Goal: Communication & Community: Share content

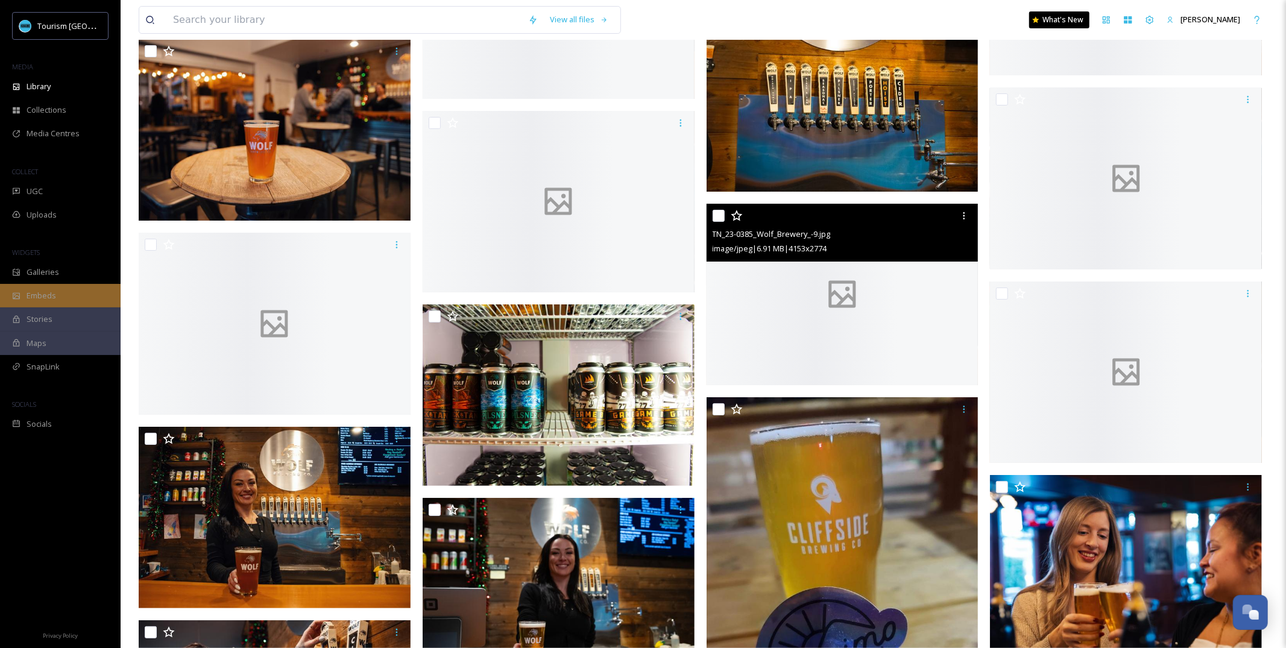
scroll to position [3772, 0]
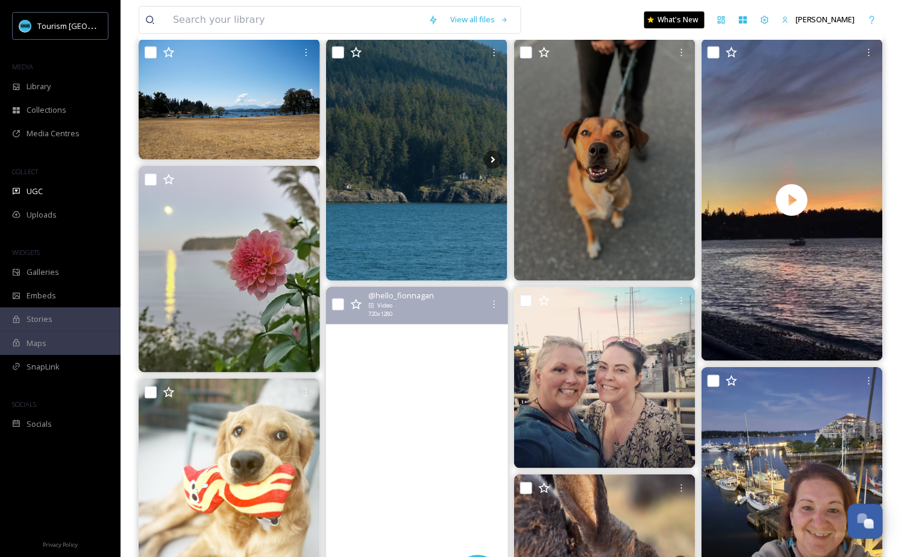
scroll to position [77, 0]
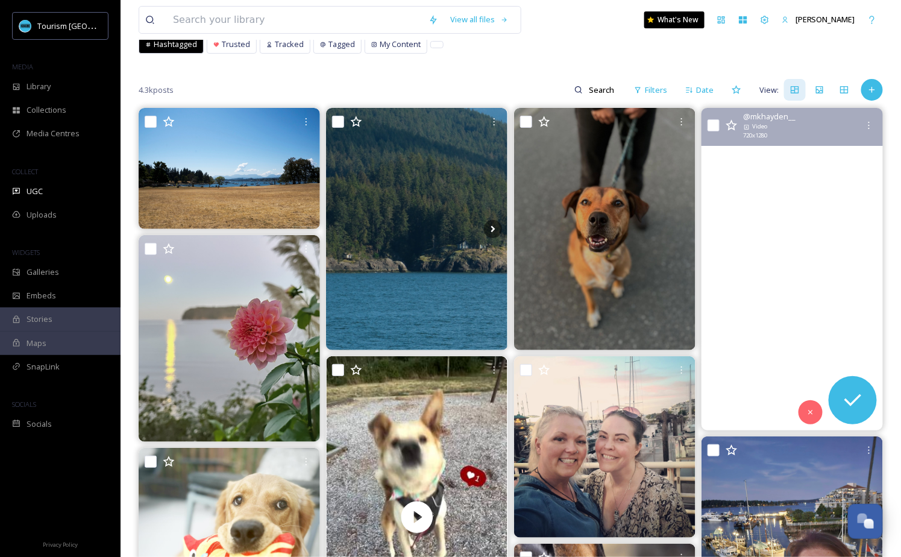
click at [751, 333] on video "summer sunsets ❤️ #nanaimo" at bounding box center [792, 269] width 181 height 322
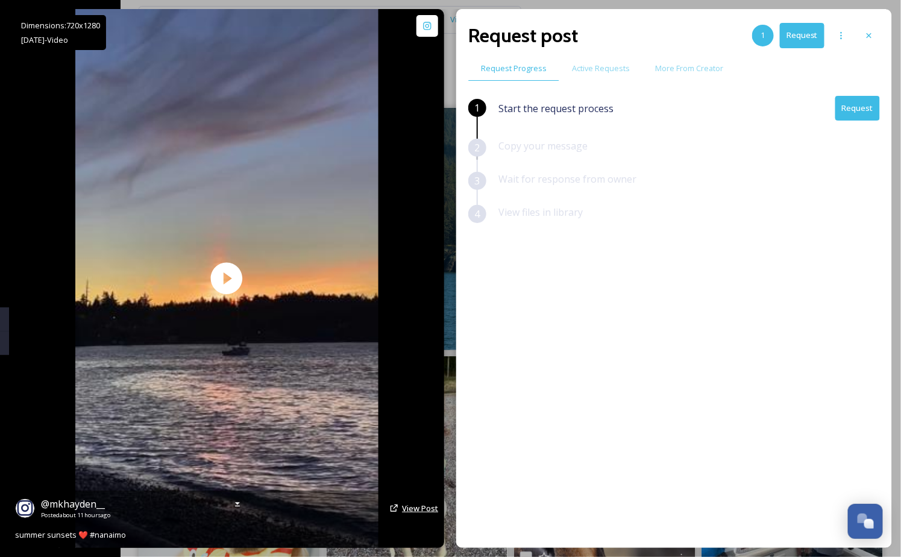
click at [410, 509] on span "View Post" at bounding box center [420, 508] width 36 height 11
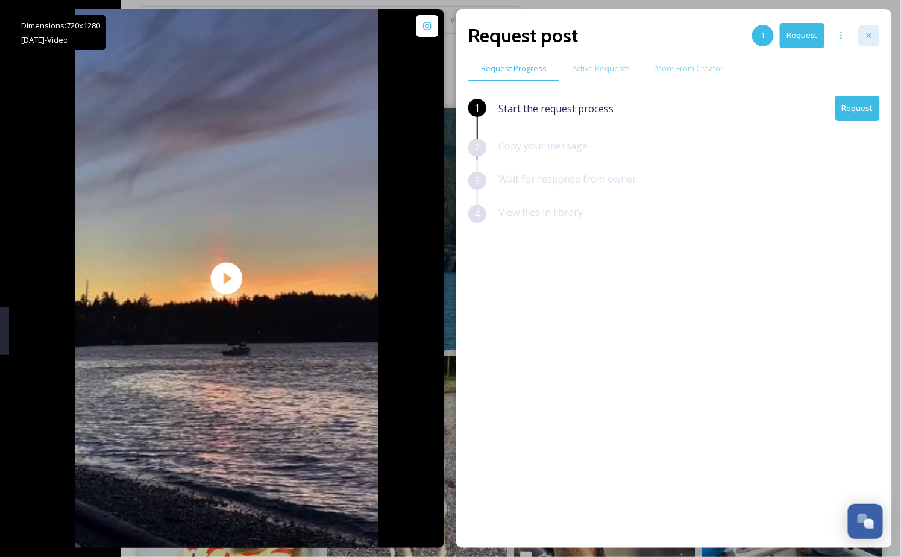
click at [866, 31] on icon at bounding box center [869, 36] width 10 height 10
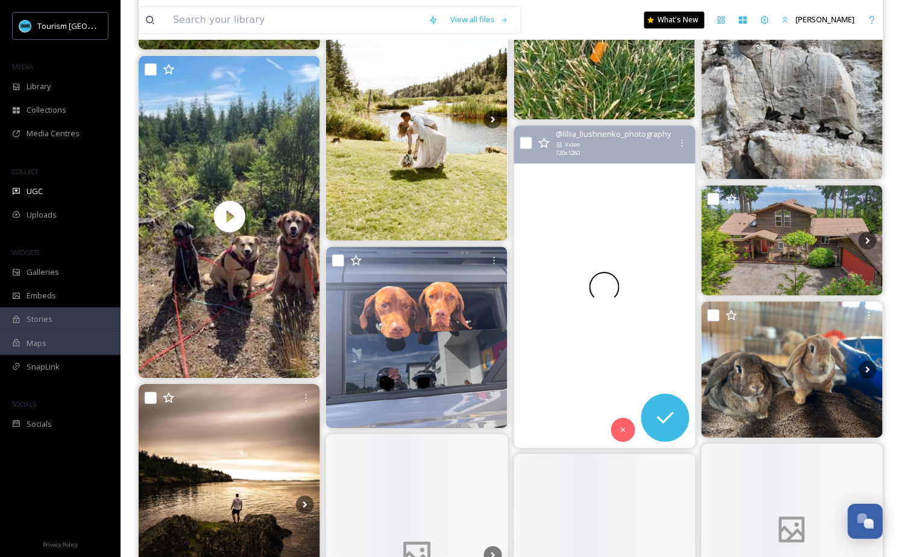
scroll to position [1204, 0]
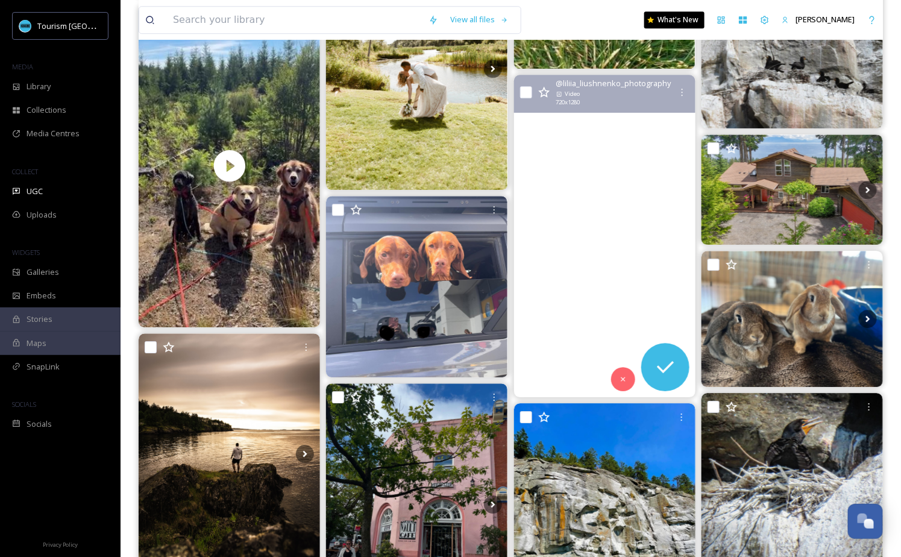
click at [624, 236] on video "Beautiful sky at the Piper’s Lagoon Park, Nanaimo, BC\a#nanaimobc #vancouverisl…" at bounding box center [604, 236] width 181 height 322
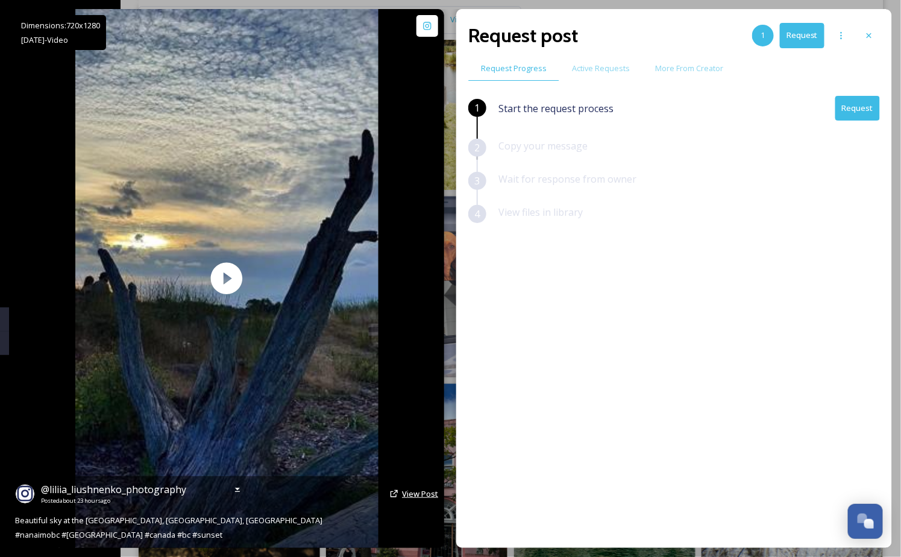
click at [407, 494] on span "View Post" at bounding box center [420, 493] width 36 height 11
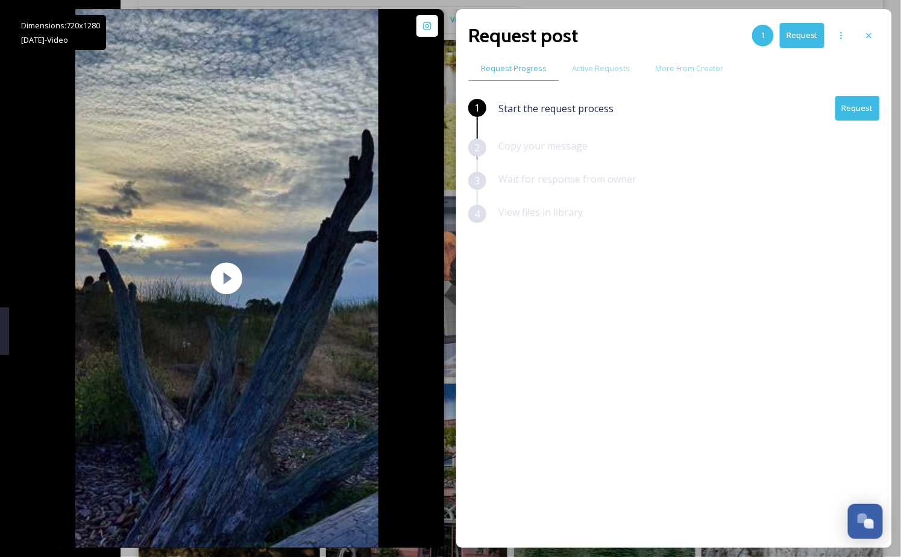
click at [856, 107] on button "Request" at bounding box center [857, 108] width 45 height 25
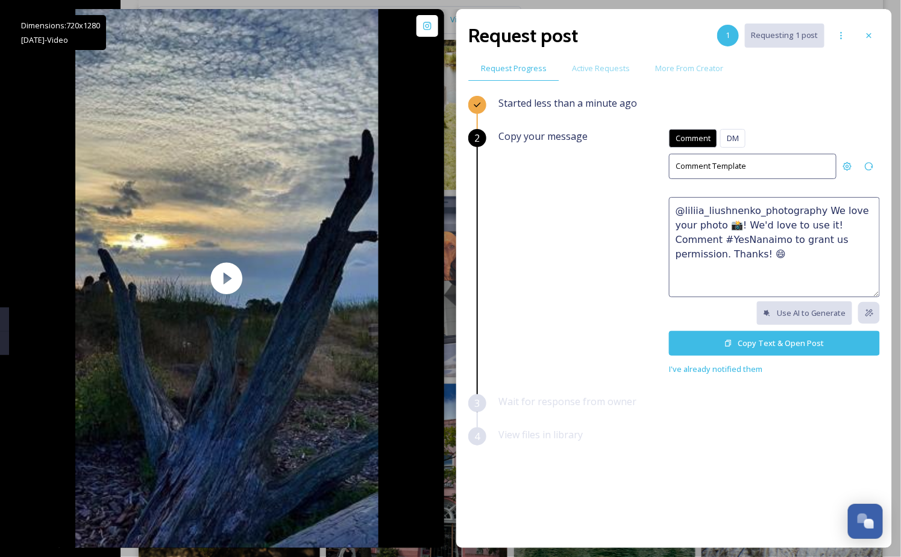
click at [775, 254] on textarea "@liliia_liushnenko_photography We love your photo 📸! We'd love to use it! Comme…" at bounding box center [774, 247] width 211 height 100
click at [775, 242] on textarea "@liliia_liushnenko_photography We love your photo 📸! We'd love to use it! Comme…" at bounding box center [774, 247] width 211 height 100
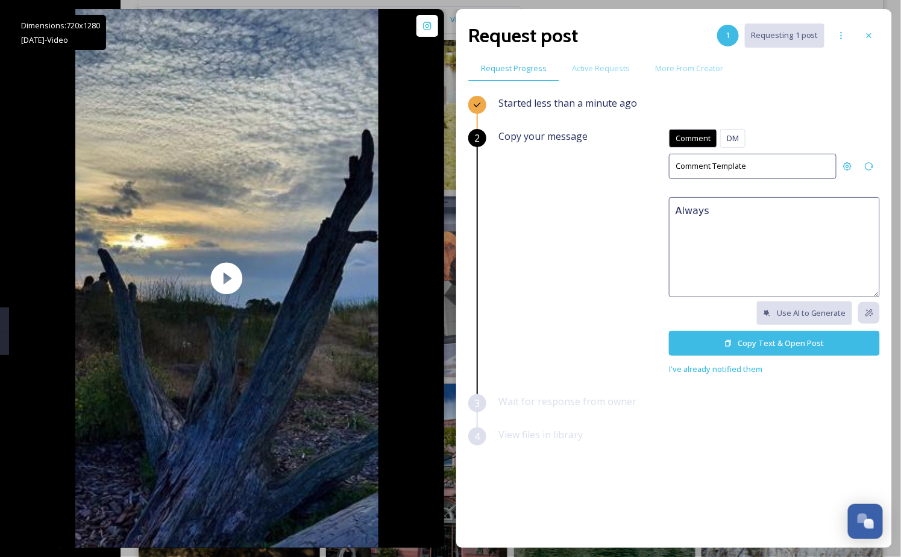
paste textarea "perfect! 😍 We'd love to feature this on our website or social networks to share…"
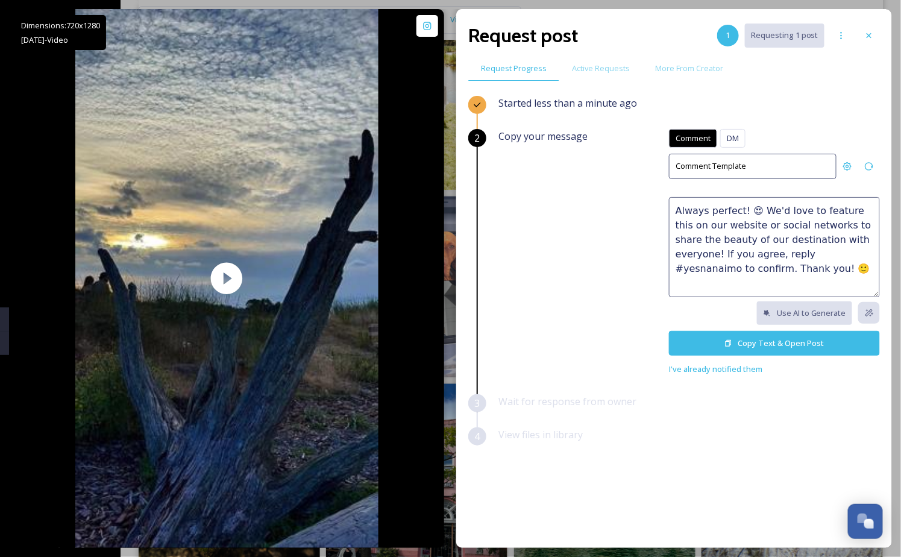
click at [737, 250] on textarea "Always perfect! 😍 We'd love to feature this on our website or social networks t…" at bounding box center [774, 247] width 211 height 100
click at [733, 251] on textarea "Always perfect! 😍 We'd love to feature this on our website or social networks t…" at bounding box center [774, 247] width 211 height 100
click at [788, 250] on textarea "Always perfect! 😍 We'd love to feature this on our website or social networks t…" at bounding box center [774, 247] width 211 height 100
drag, startPoint x: 794, startPoint y: 273, endPoint x: 873, endPoint y: 271, distance: 78.4
click at [873, 271] on textarea "Always perfect! 😍 We'd love to feature this on our website or social networks t…" at bounding box center [774, 247] width 211 height 100
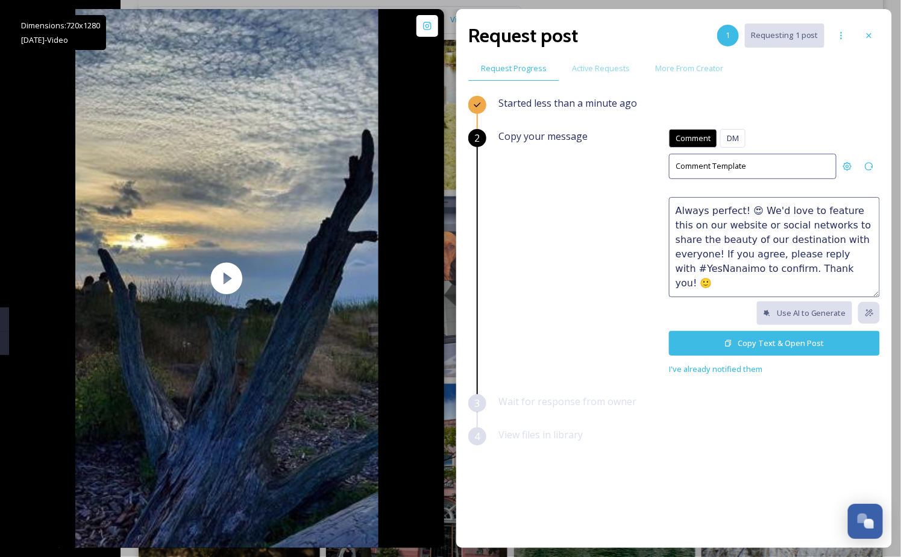
type textarea "Always perfect! 😍 We'd love to feature this on our website or social networks t…"
click at [794, 340] on button "Copy Text & Open Post" at bounding box center [774, 343] width 211 height 25
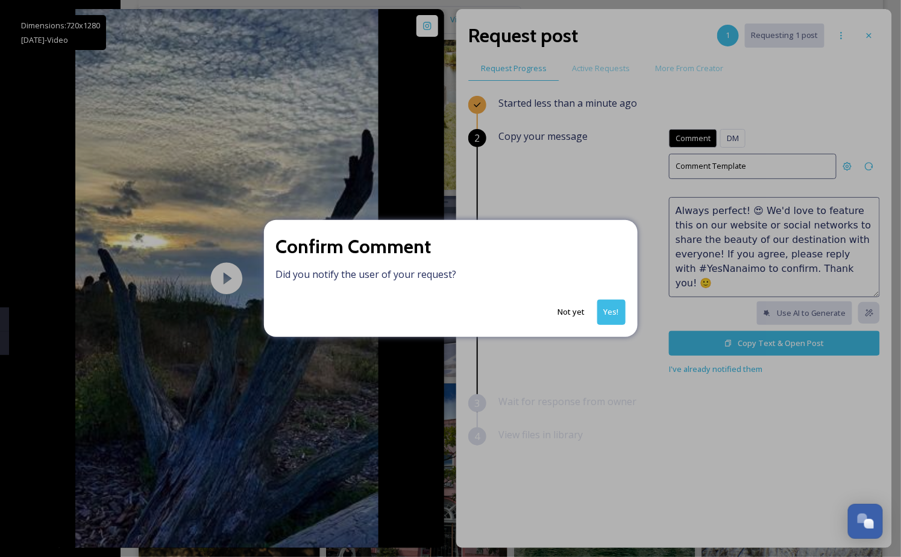
click at [621, 302] on button "Yes!" at bounding box center [611, 312] width 28 height 25
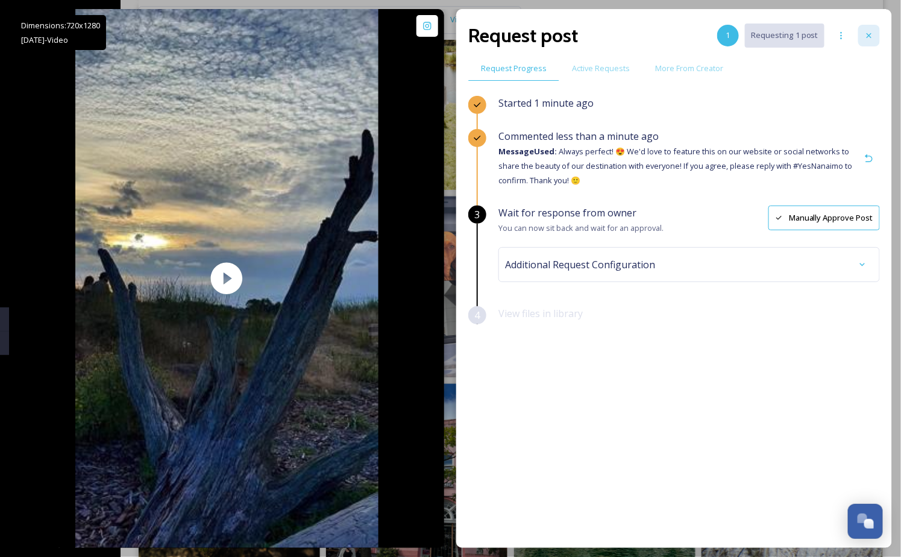
click at [870, 31] on icon at bounding box center [869, 36] width 10 height 10
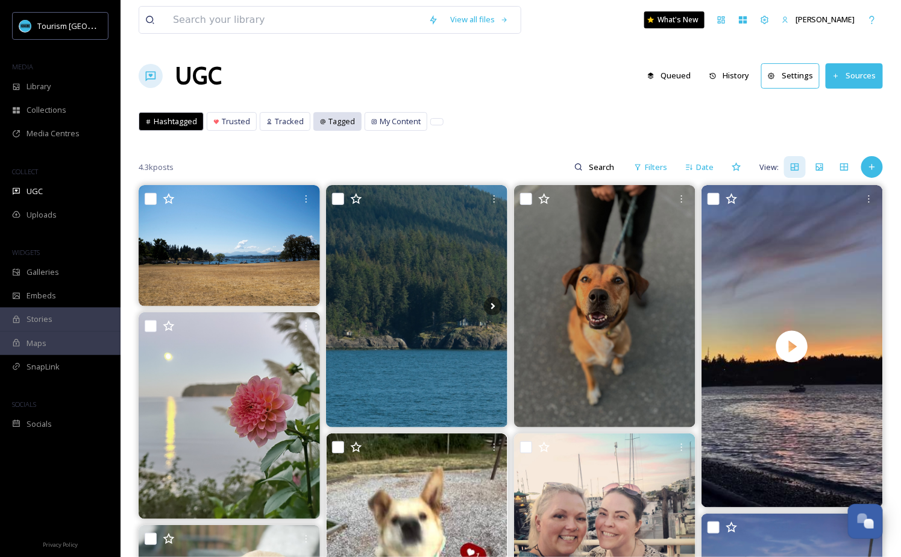
click at [337, 125] on span "Tagged" at bounding box center [342, 121] width 27 height 11
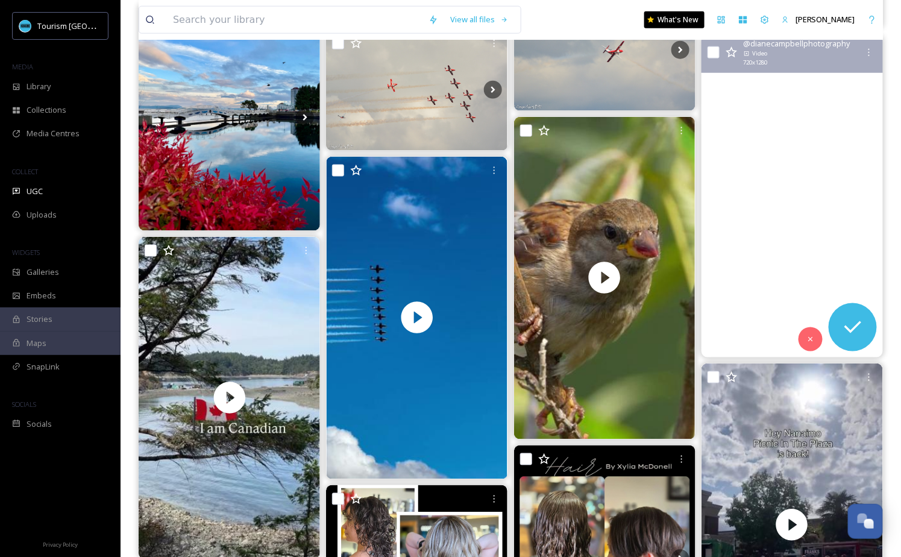
scroll to position [511, 0]
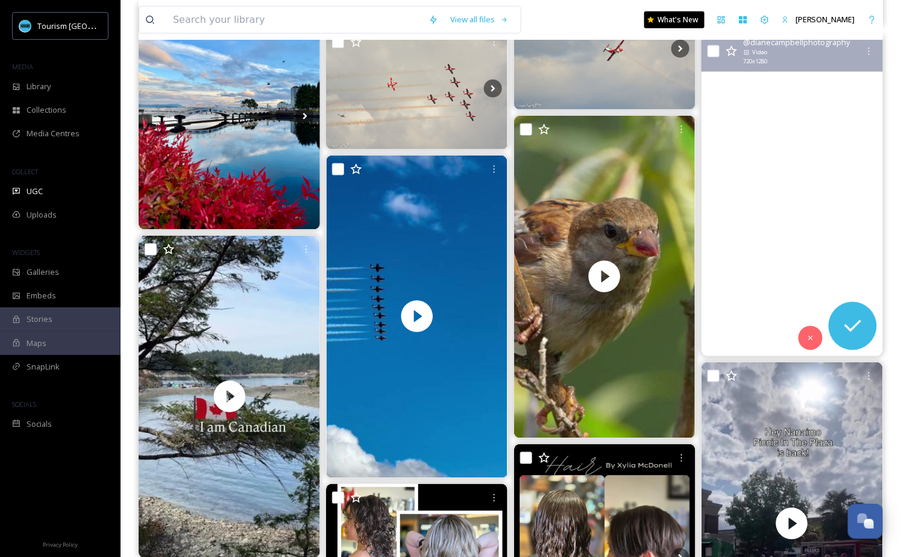
click at [747, 232] on video "vancouver island therapy ✨" at bounding box center [792, 195] width 181 height 322
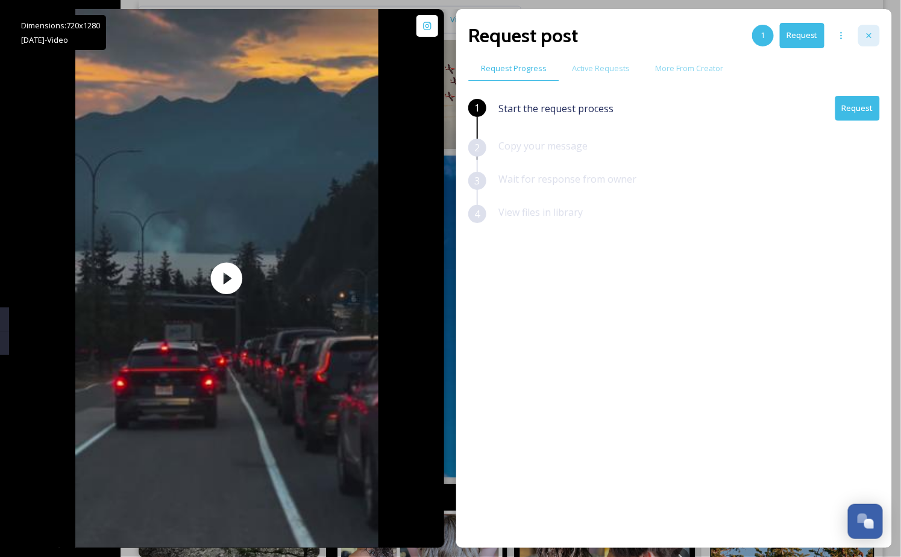
click at [870, 39] on icon at bounding box center [869, 36] width 10 height 10
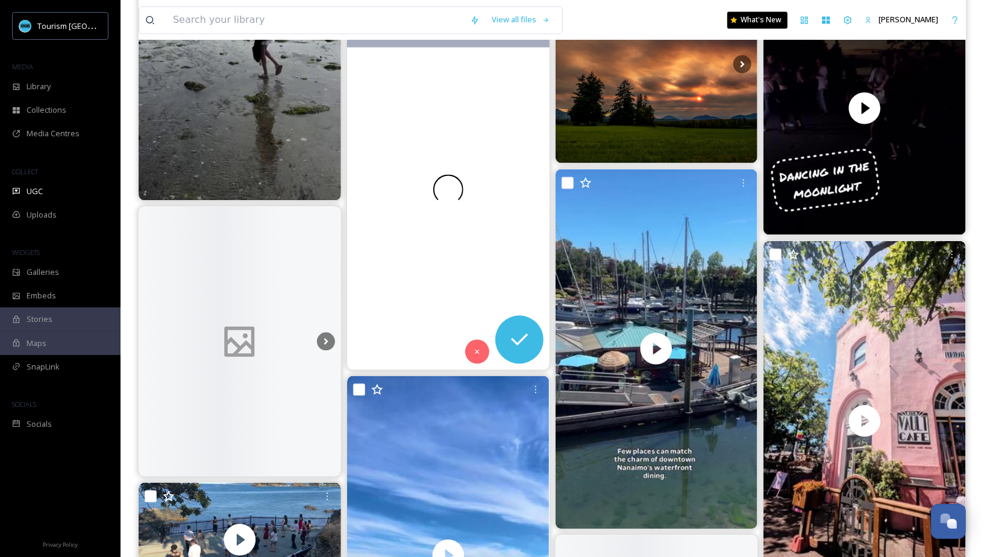
scroll to position [1638, 0]
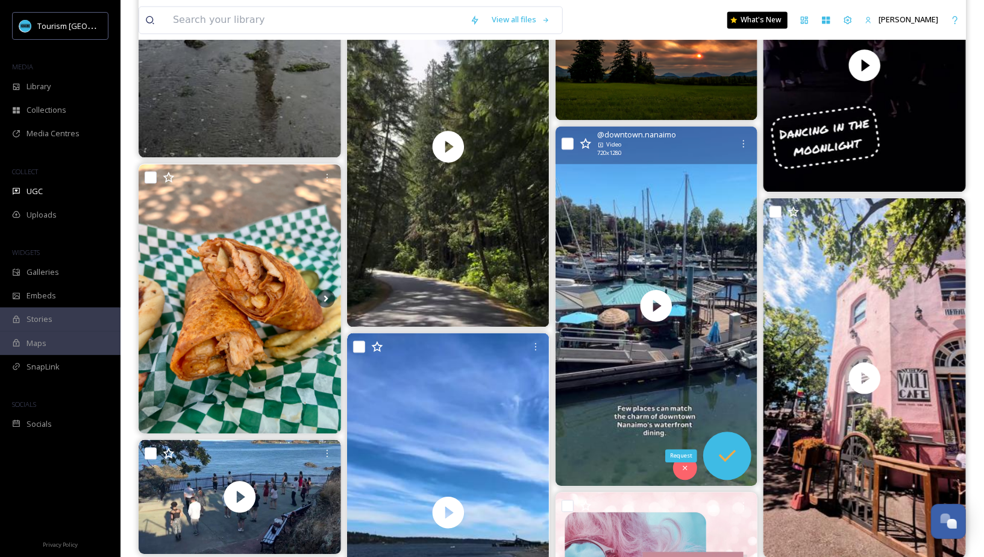
click at [725, 456] on icon at bounding box center [727, 456] width 24 height 24
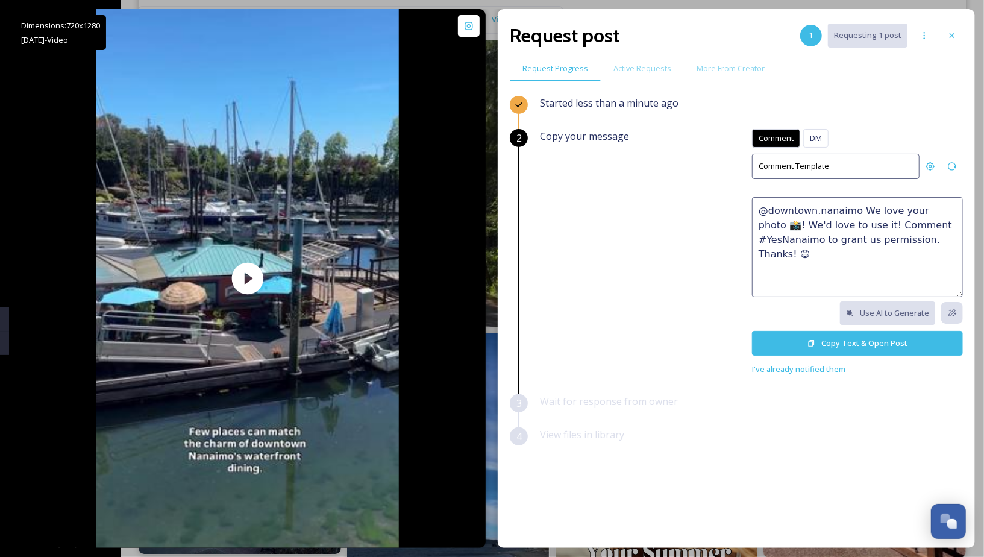
click at [812, 230] on textarea "@downtown.nanaimo We love your photo 📸! We'd love to use it! Comment #YesNanaim…" at bounding box center [857, 247] width 211 height 100
paste textarea "🤩 This would make a great feature on our social channels or website. Please rep…"
click at [773, 252] on textarea "Truer words have never been spoken 🤩 This would make a great feature on our soc…" at bounding box center [857, 247] width 211 height 100
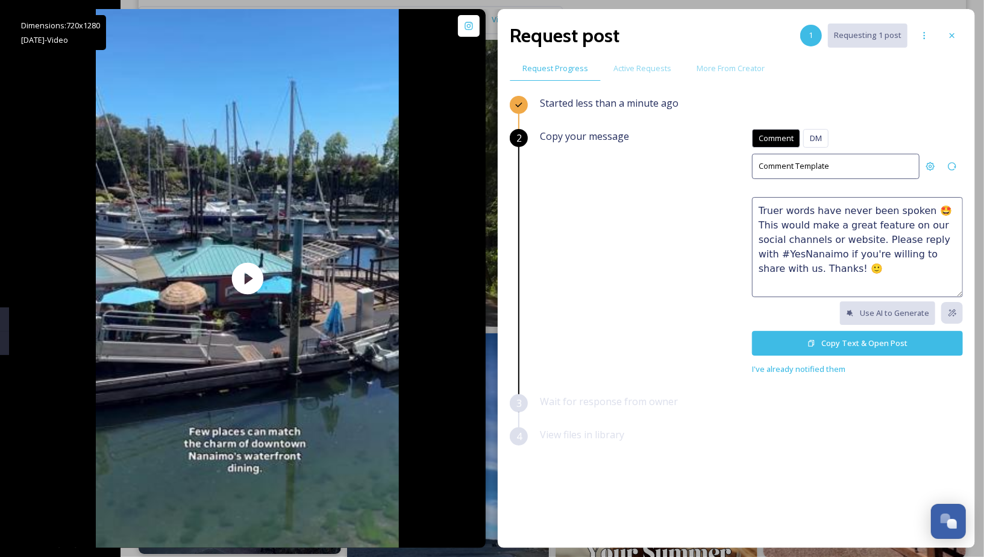
drag, startPoint x: 837, startPoint y: 267, endPoint x: 898, endPoint y: 265, distance: 60.9
click at [898, 265] on textarea "Truer words have never been spoken 🤩 This would make a great feature on our soc…" at bounding box center [857, 247] width 211 height 100
drag, startPoint x: 919, startPoint y: 209, endPoint x: 779, endPoint y: 211, distance: 139.3
click at [779, 211] on textarea "Truer words have never been spoken 🤩 This would make a great feature on our soc…" at bounding box center [857, 247] width 211 height 100
click at [834, 234] on textarea "Truth! 🤩 This would make a great feature on our social channels or website. Ple…" at bounding box center [857, 247] width 211 height 100
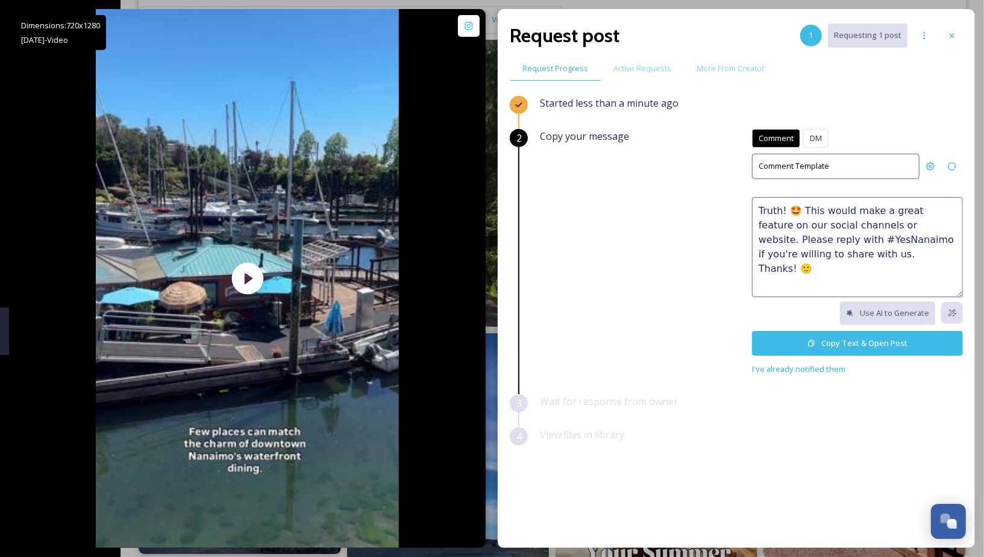
click at [869, 258] on textarea "Truth! 🤩 This would make a great feature on our social channels or website. Ple…" at bounding box center [857, 247] width 211 height 100
type textarea "Truth! 🤩 This would make a great feature on our social channels or website. Ple…"
click at [849, 333] on button "Copy Text & Open Post" at bounding box center [857, 343] width 211 height 25
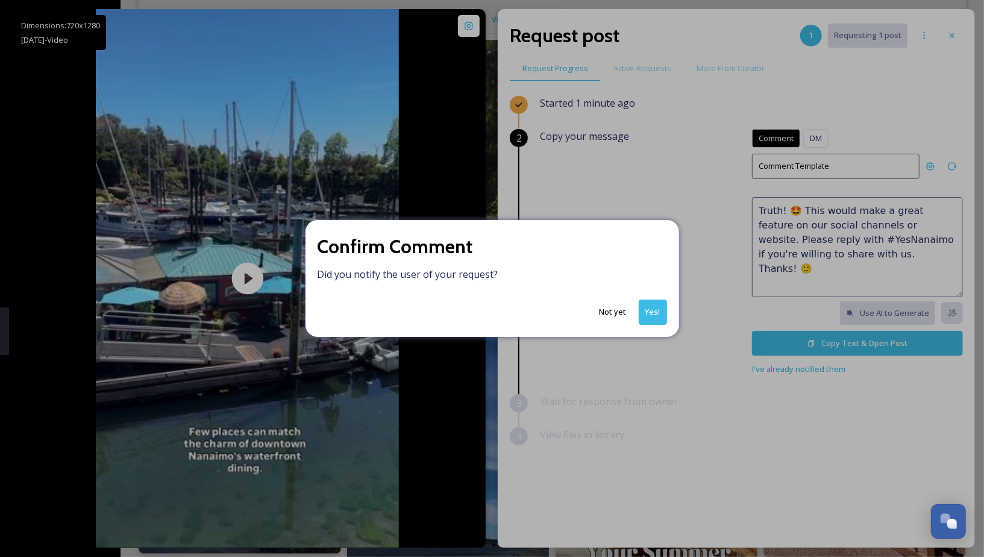
click at [656, 310] on button "Yes!" at bounding box center [653, 312] width 28 height 25
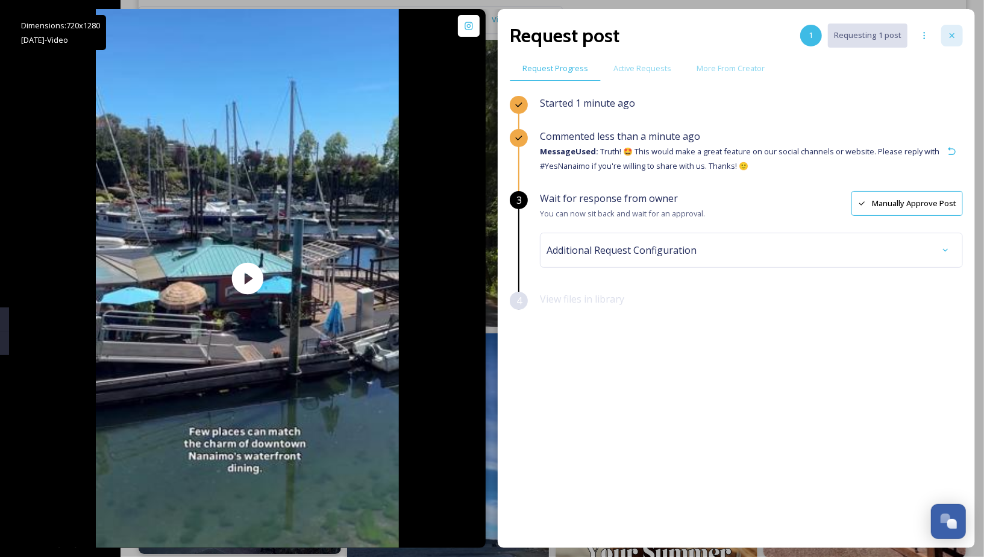
click at [901, 36] on icon at bounding box center [953, 36] width 10 height 10
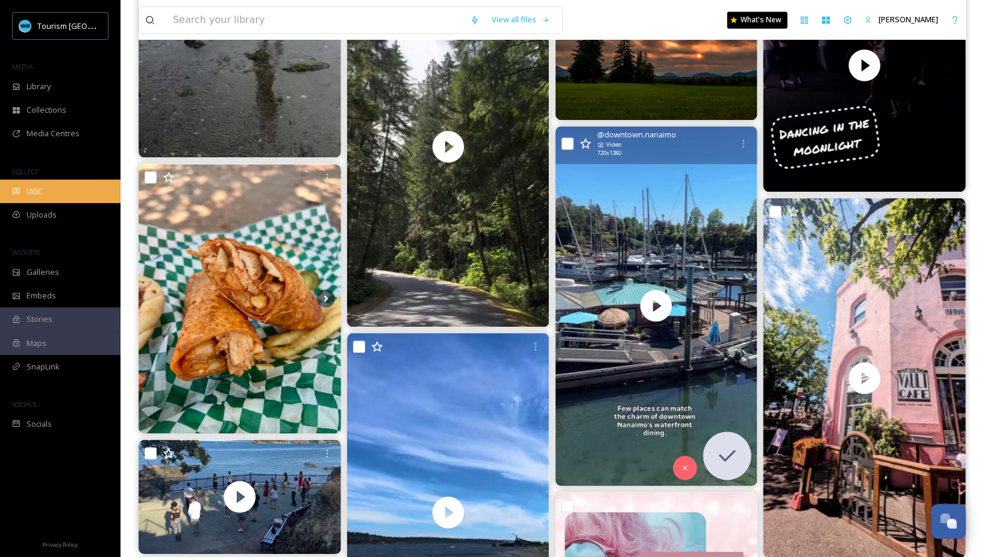
click at [69, 192] on div "UGC" at bounding box center [60, 192] width 121 height 24
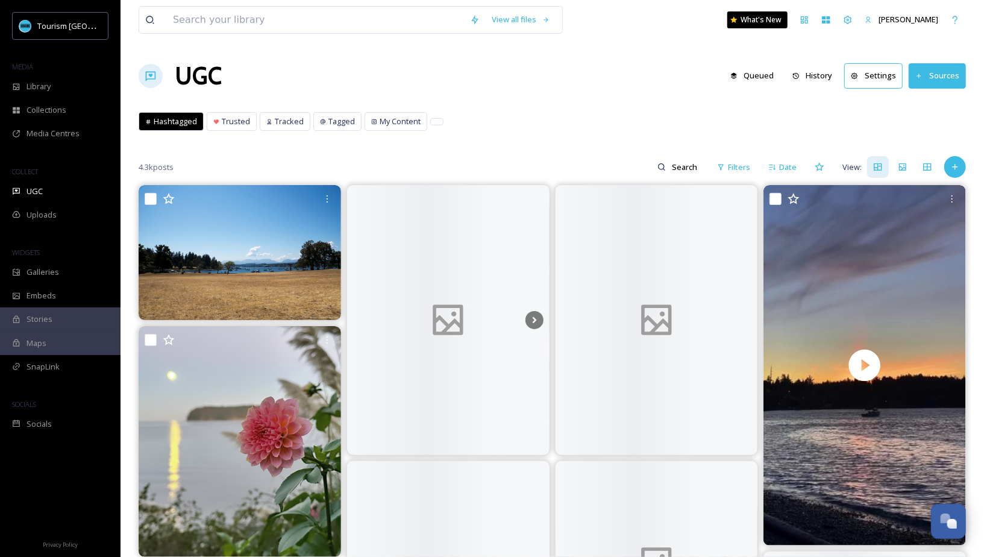
click at [901, 175] on div "4.3k posts Filters Date View:" at bounding box center [553, 167] width 828 height 24
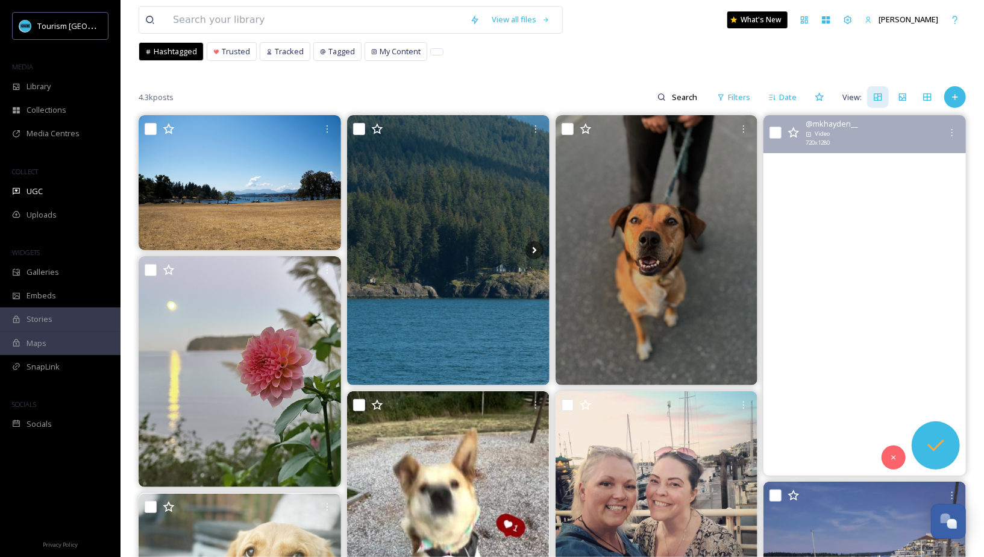
scroll to position [75, 0]
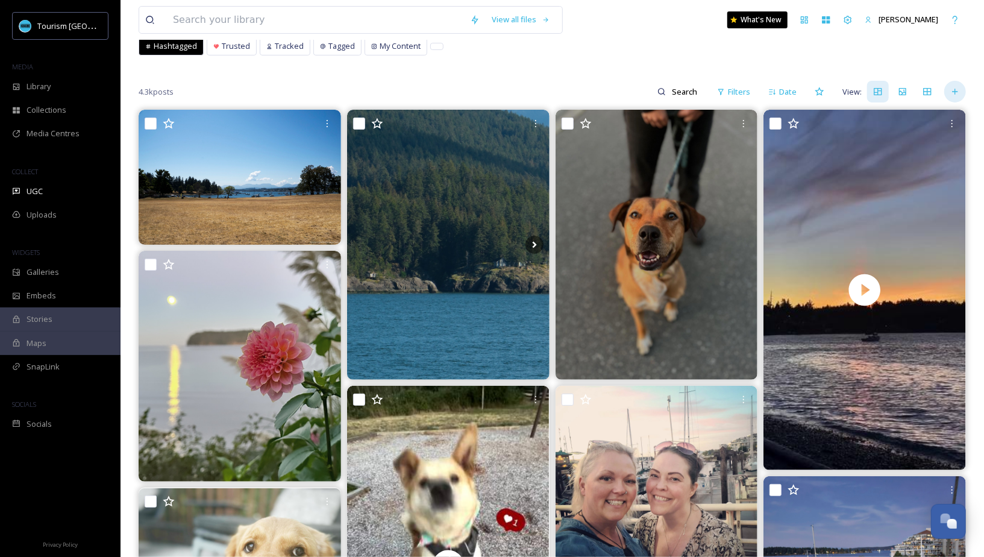
click at [901, 91] on icon at bounding box center [956, 92] width 10 height 10
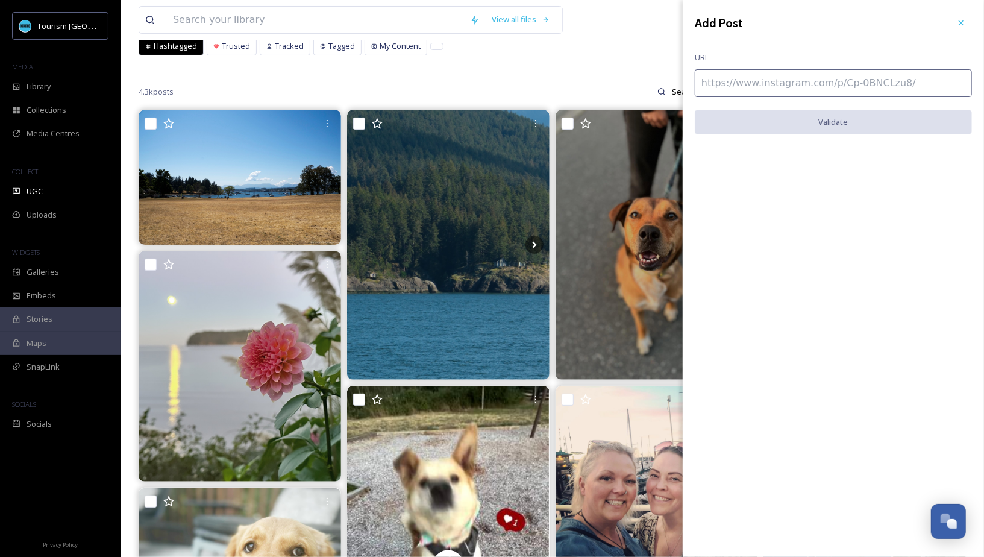
click at [869, 89] on input at bounding box center [833, 83] width 277 height 28
paste input "https://www.instagram.com/p/DNgO4GcpYyJ/"
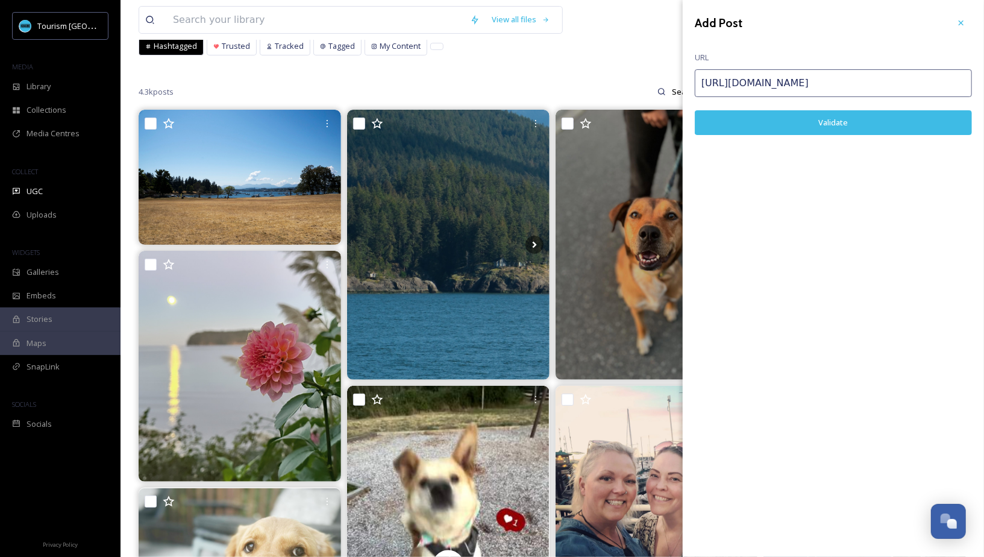
type input "https://www.instagram.com/p/DNgO4GcpYyJ/"
click at [802, 119] on button "Validate" at bounding box center [833, 122] width 277 height 25
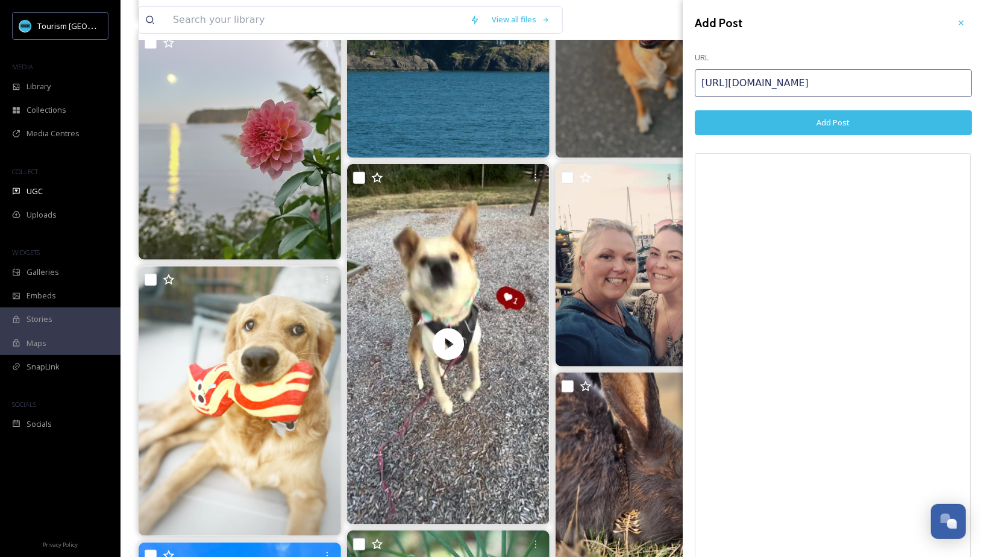
scroll to position [1, 0]
click at [869, 124] on button "Add Post" at bounding box center [833, 122] width 277 height 25
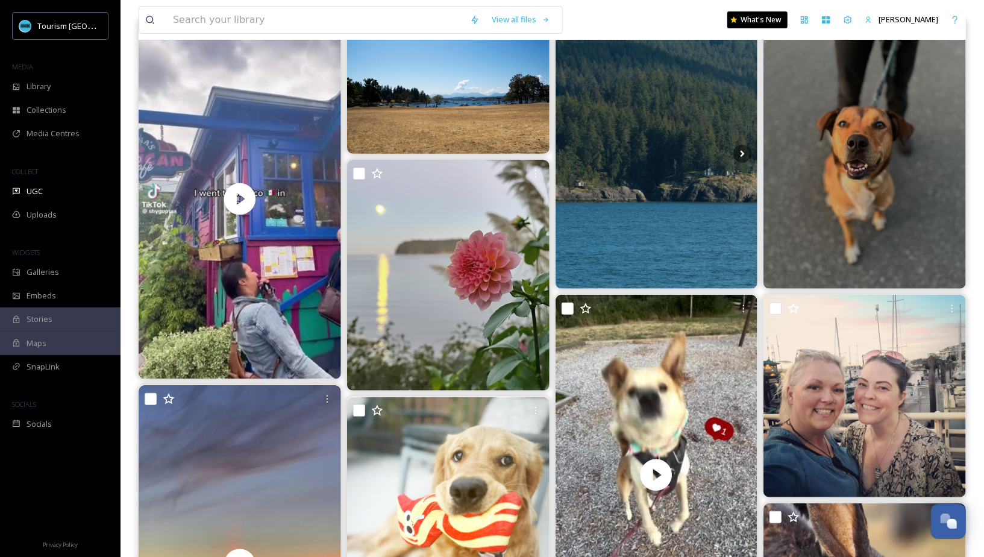
scroll to position [54, 0]
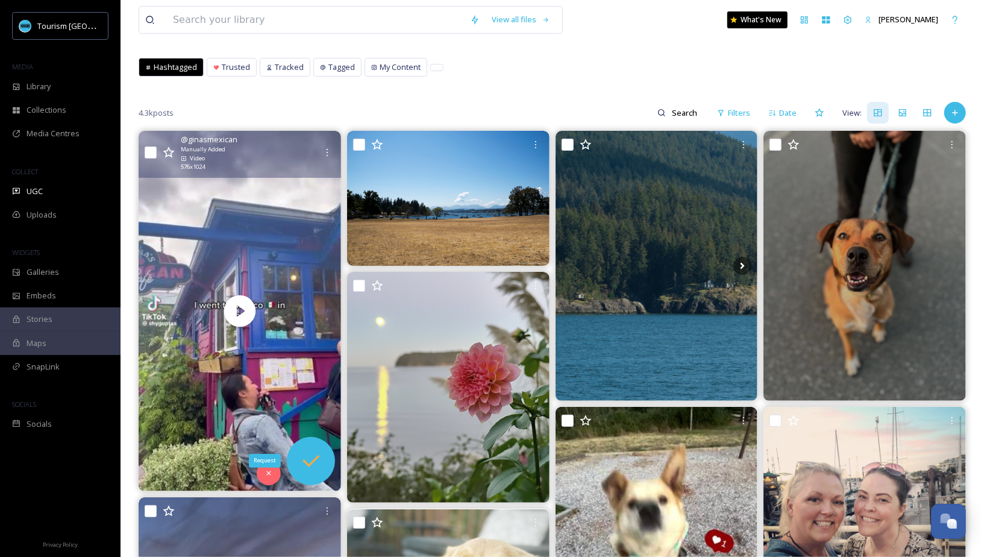
click at [316, 464] on icon at bounding box center [311, 461] width 24 height 24
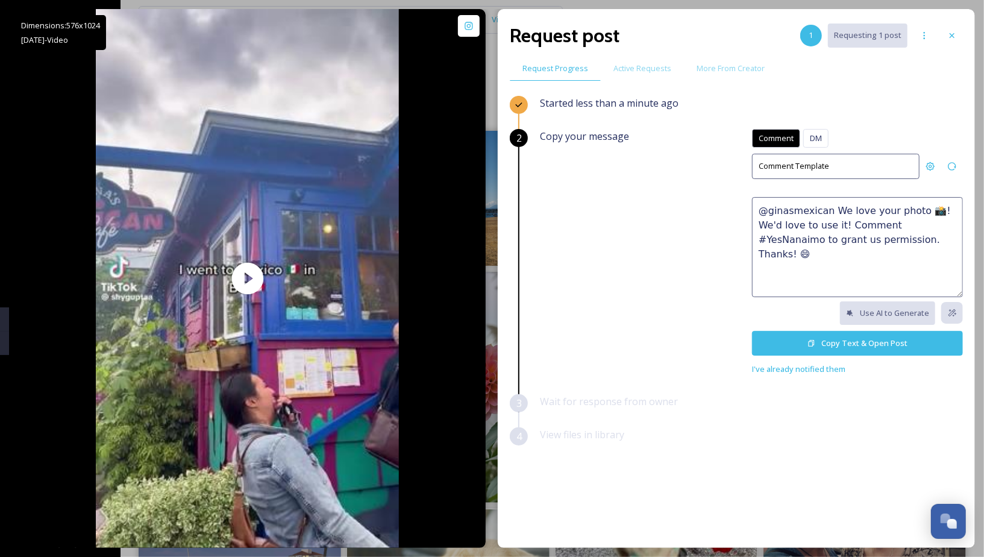
click at [824, 228] on textarea "@ginasmexican We love your photo 📸! We'd love to use it! Comment #YesNanaimo to…" at bounding box center [857, 247] width 211 height 100
click at [825, 228] on textarea "@ginasmexican We love your photo 📸! We'd love to use it! Comment #YesNanaimo to…" at bounding box center [857, 247] width 211 height 100
paste textarea "🤩 This would make a great feature on our social channels or website. Please rep…"
click at [761, 211] on textarea "🤩 This would make a great feature on our social channels or website. Please rep…" at bounding box center [857, 247] width 211 height 100
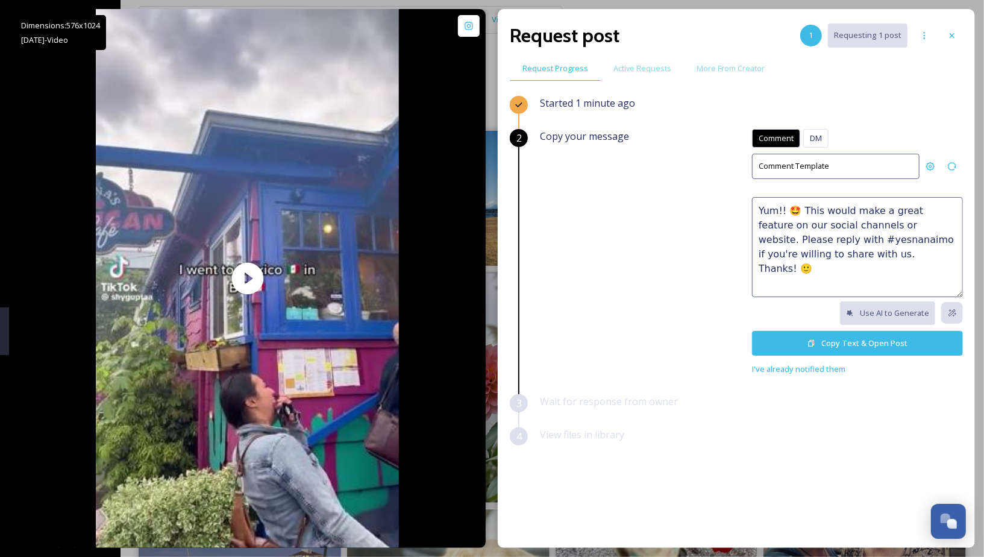
click at [888, 254] on textarea "Yum!! 🤩 This would make a great feature on our social channels or website. Plea…" at bounding box center [857, 247] width 211 height 100
click at [791, 239] on textarea "Yum!! 🤩 This would make a great feature on our social channels or website. Plea…" at bounding box center [857, 247] width 211 height 100
click at [857, 256] on textarea "Yum!! 🤩 This would make a great feature on our social channels or website. Plea…" at bounding box center [857, 247] width 211 height 100
type textarea "Yum!! 🤩 This would make a great feature on our social channels or website. Plea…"
click at [837, 341] on button "Copy Text & Open Post" at bounding box center [857, 343] width 211 height 25
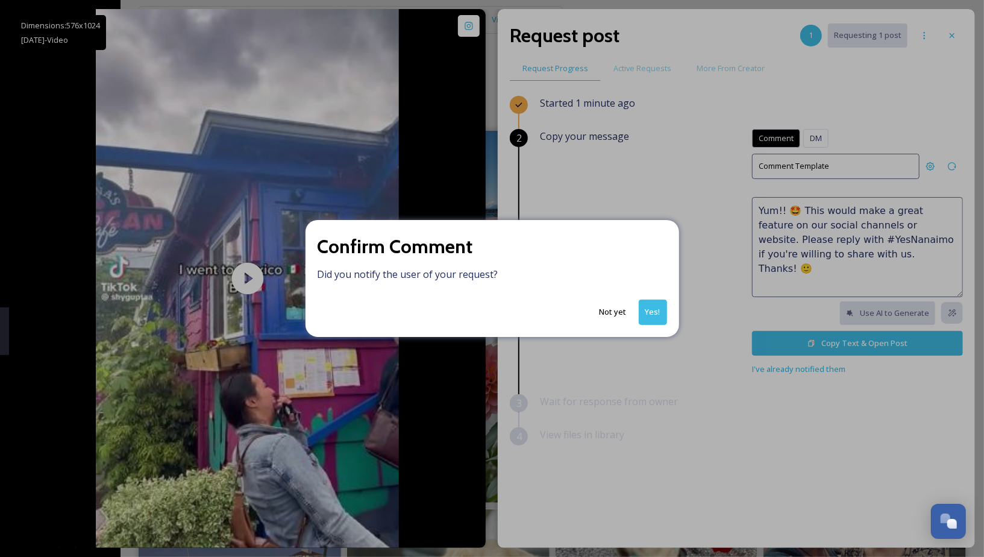
click at [657, 312] on button "Yes!" at bounding box center [653, 312] width 28 height 25
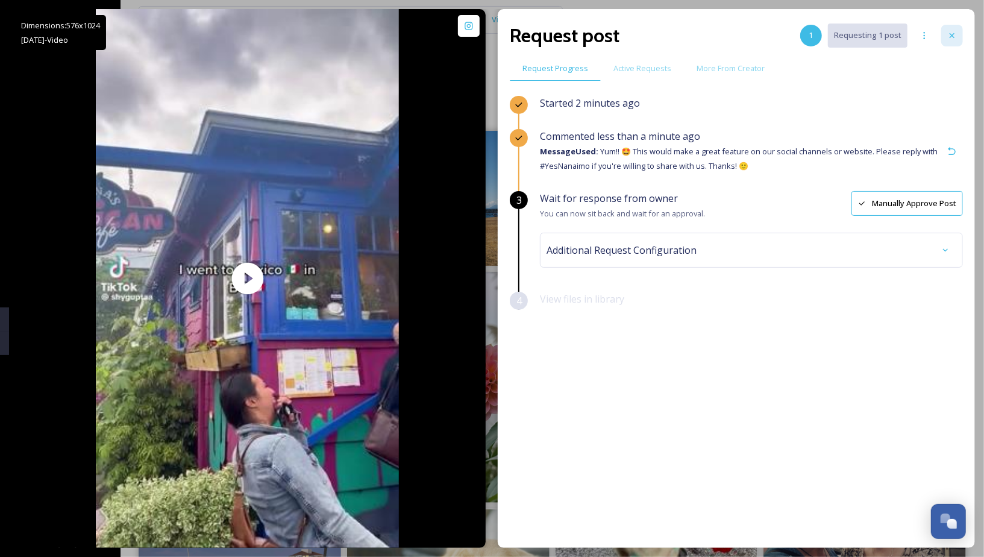
click at [901, 33] on icon at bounding box center [953, 36] width 10 height 10
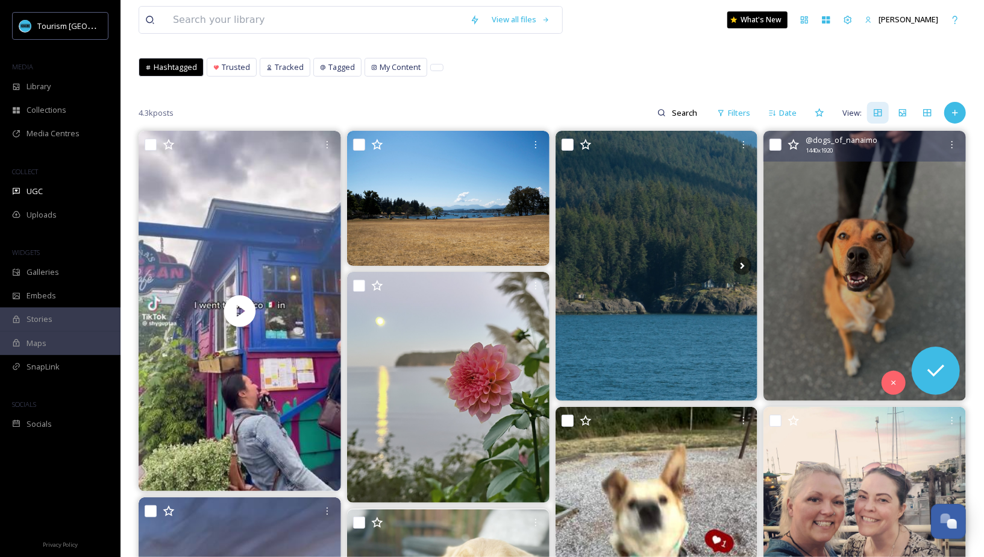
scroll to position [28, 0]
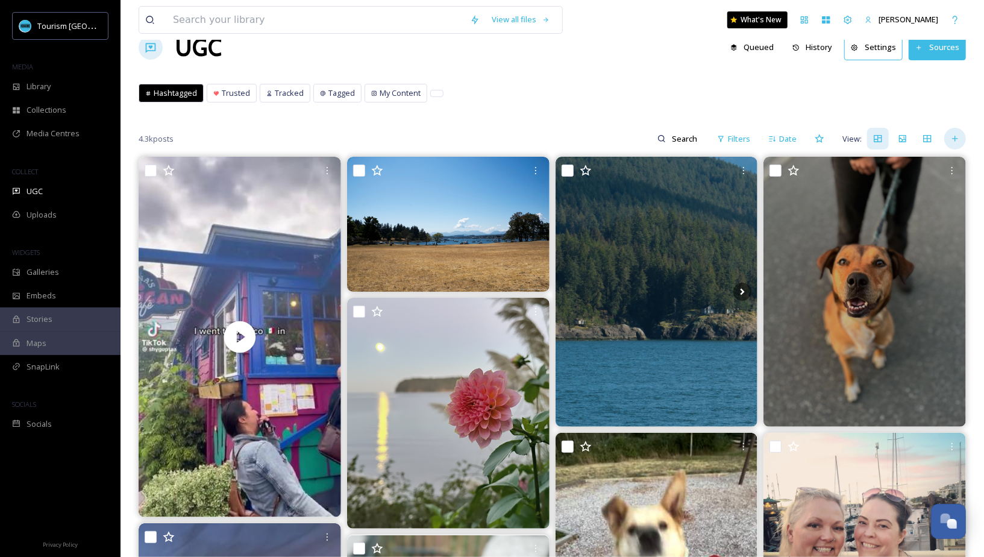
click at [901, 137] on icon at bounding box center [956, 139] width 10 height 10
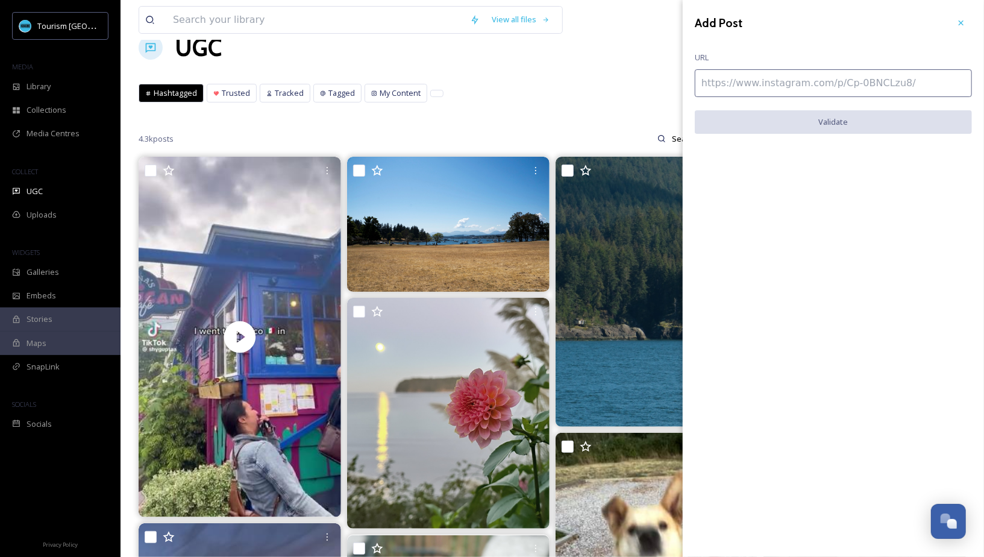
click at [723, 80] on input at bounding box center [833, 83] width 277 height 28
paste input "https://www.instagram.com/reel/DNoGkzxPWsv/"
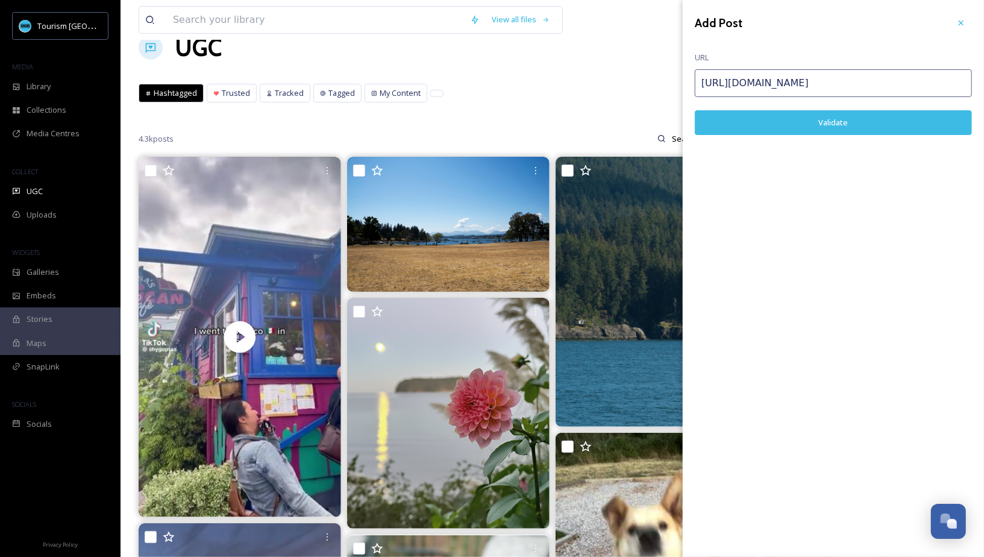
type input "https://www.instagram.com/reel/DNoGkzxPWsv/"
click at [783, 119] on button "Validate" at bounding box center [833, 122] width 277 height 25
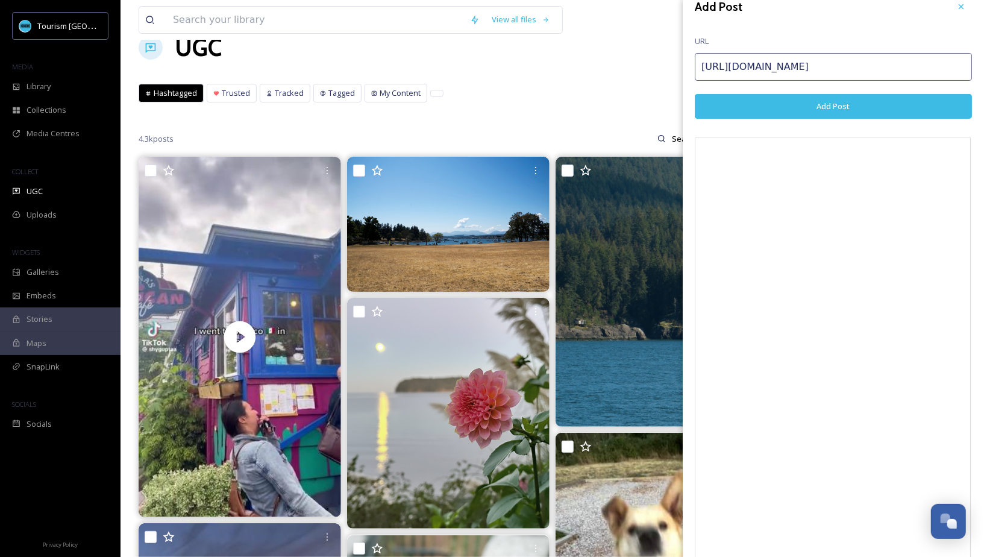
scroll to position [0, 0]
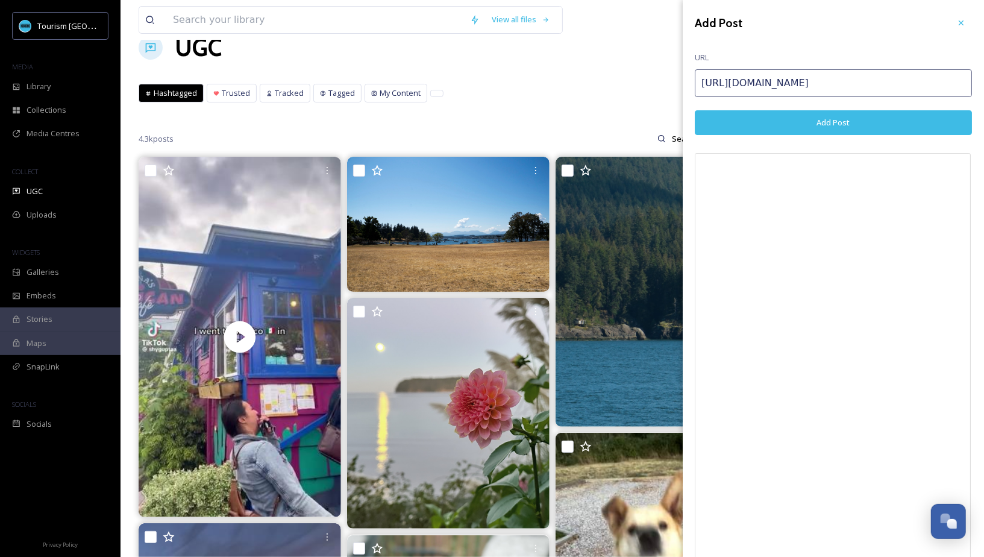
click at [901, 121] on button "Add Post" at bounding box center [833, 122] width 277 height 25
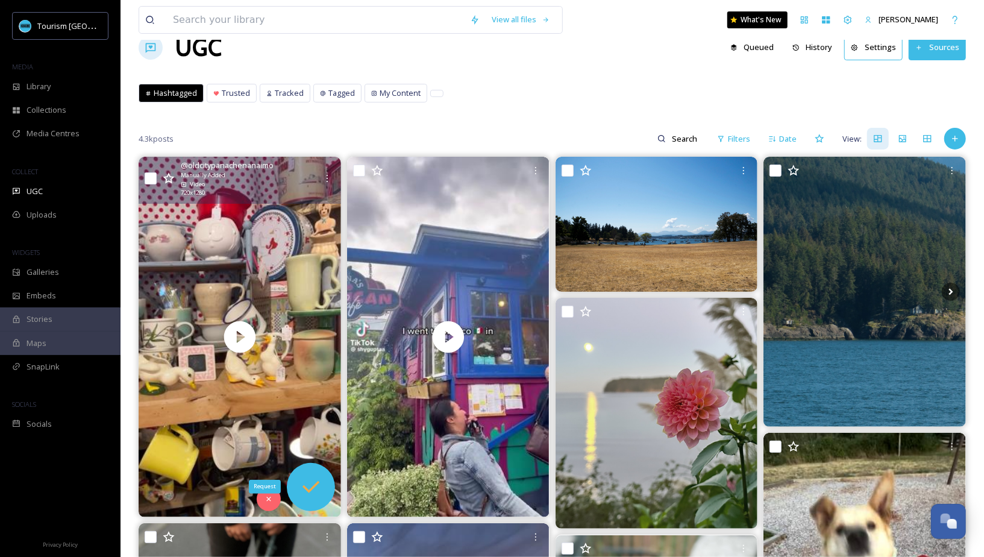
click at [316, 484] on icon at bounding box center [311, 487] width 24 height 24
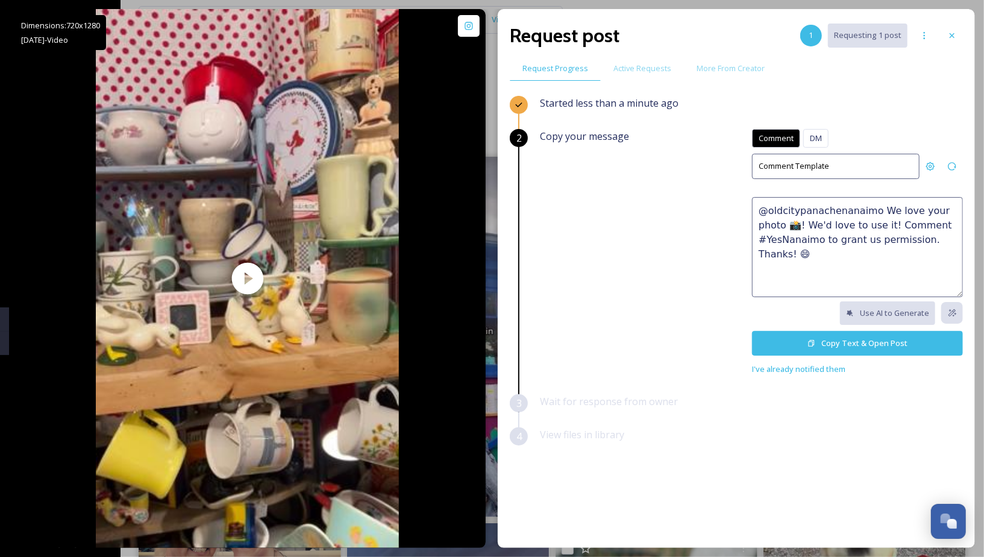
drag, startPoint x: 874, startPoint y: 209, endPoint x: 743, endPoint y: 210, distance: 130.8
click at [743, 210] on div "Copy your message Comment DM Comment DM Comment Template @oldcitypanachenanaimo…" at bounding box center [751, 252] width 423 height 247
drag, startPoint x: 858, startPoint y: 210, endPoint x: 816, endPoint y: 211, distance: 42.8
click at [816, 211] on textarea "We love your photo 📸! We'd love to use it! Comment #YesNanaimo to grant us perm…" at bounding box center [857, 247] width 211 height 100
drag, startPoint x: 825, startPoint y: 239, endPoint x: 818, endPoint y: 204, distance: 35.1
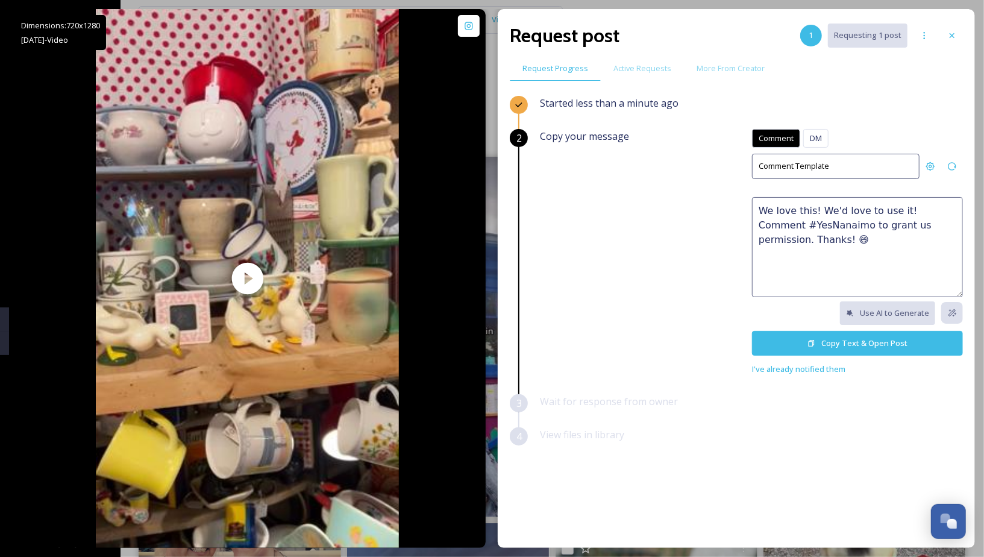
click at [818, 204] on textarea "We love this! We'd love to use it! Comment #YesNanaimo to grant us permission. …" at bounding box center [857, 247] width 211 height 100
paste textarea "🤩 This would make a great feature on our social channels or website. Please rep…"
click at [848, 236] on textarea "We love this! 🤩 This would make a great feature on our social channels or websi…" at bounding box center [857, 247] width 211 height 100
click at [846, 269] on textarea "We love this! 🤩 This would make a great feature on our social channels or websi…" at bounding box center [857, 247] width 211 height 100
type textarea "We love this! 🤩 This would make a great feature on our social channels or websi…"
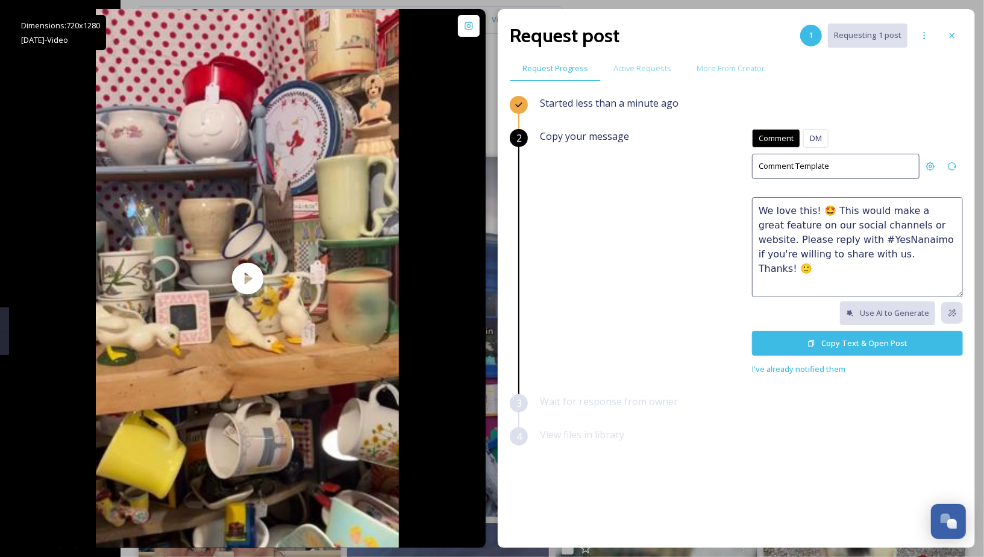
click at [835, 338] on button "Copy Text & Open Post" at bounding box center [857, 343] width 211 height 25
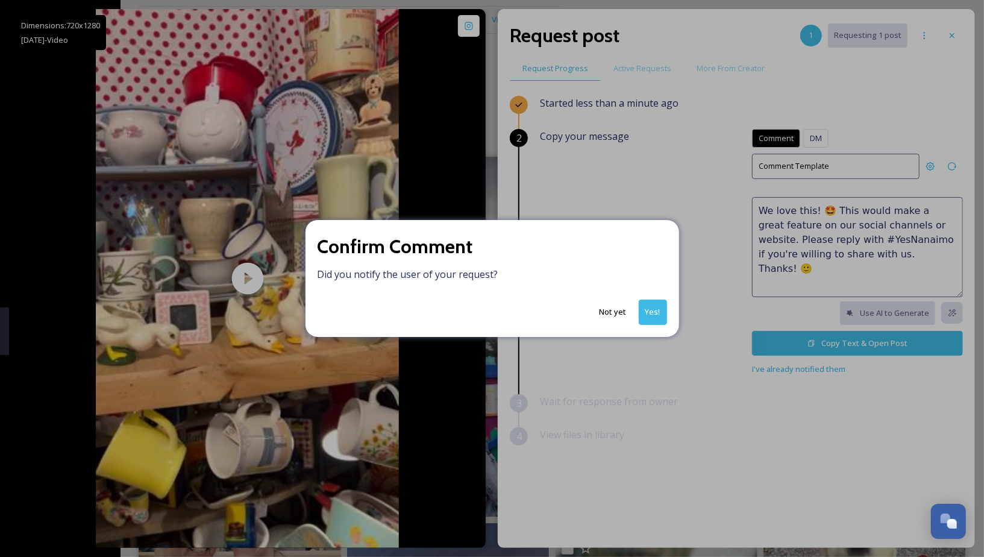
click at [656, 310] on button "Yes!" at bounding box center [653, 312] width 28 height 25
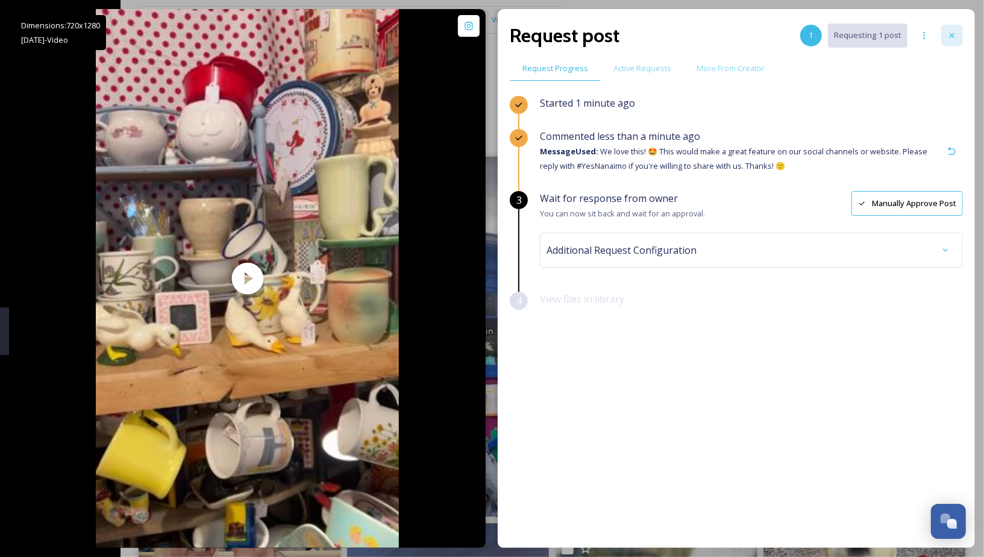
click at [901, 37] on icon at bounding box center [953, 36] width 10 height 10
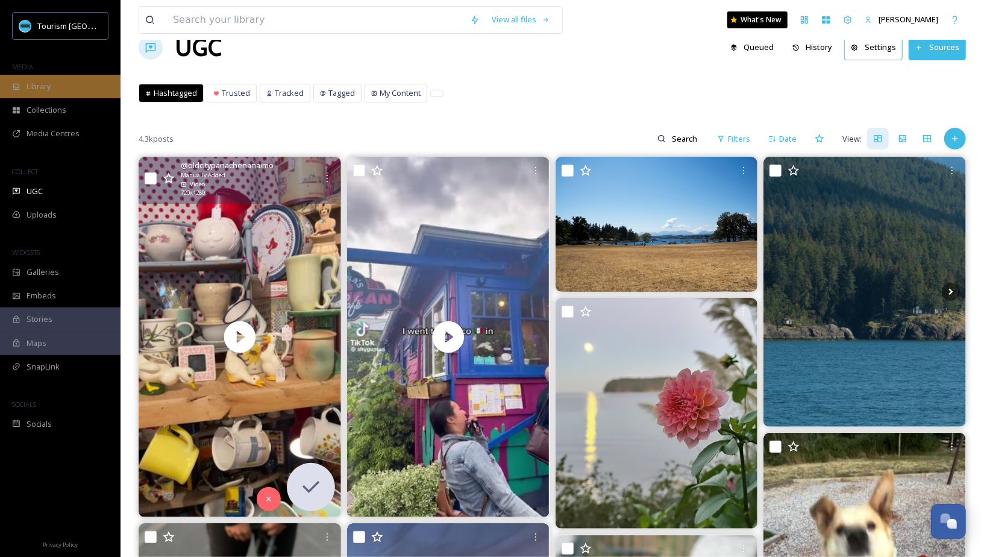
click at [75, 95] on div "Library" at bounding box center [60, 87] width 121 height 24
